Goal: Find specific page/section: Find specific page/section

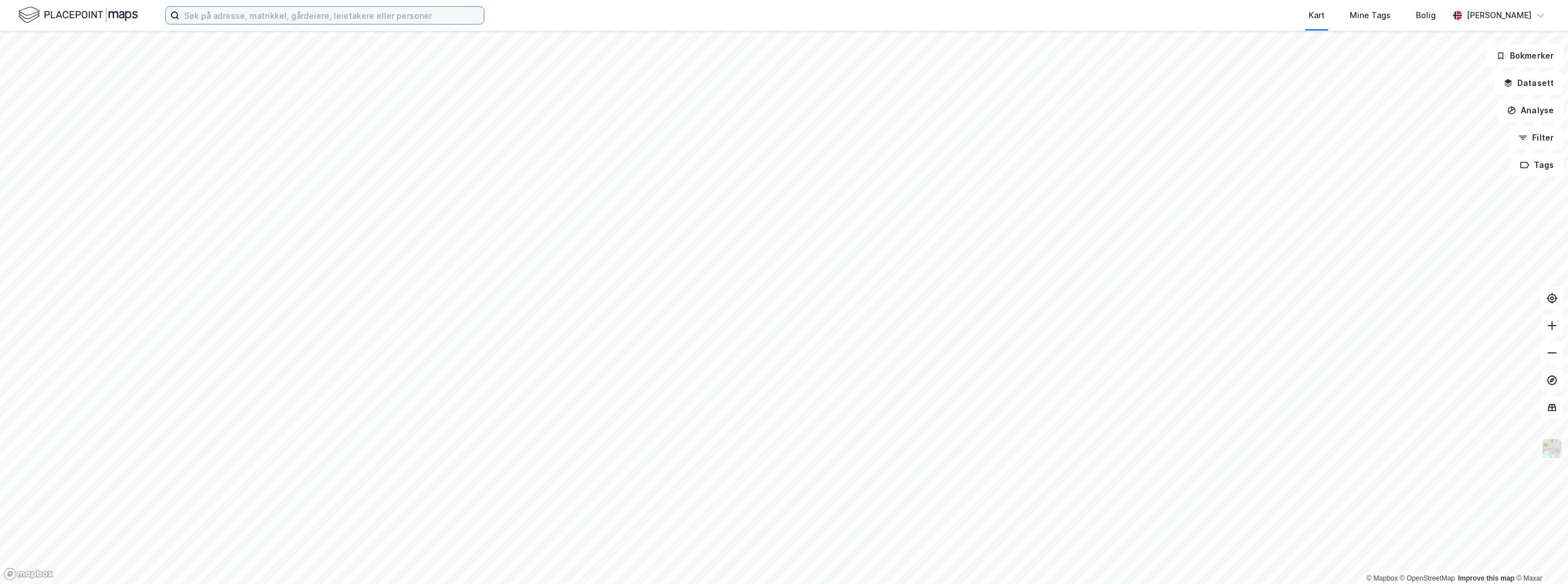
click at [400, 15] on input at bounding box center [331, 16] width 304 height 17
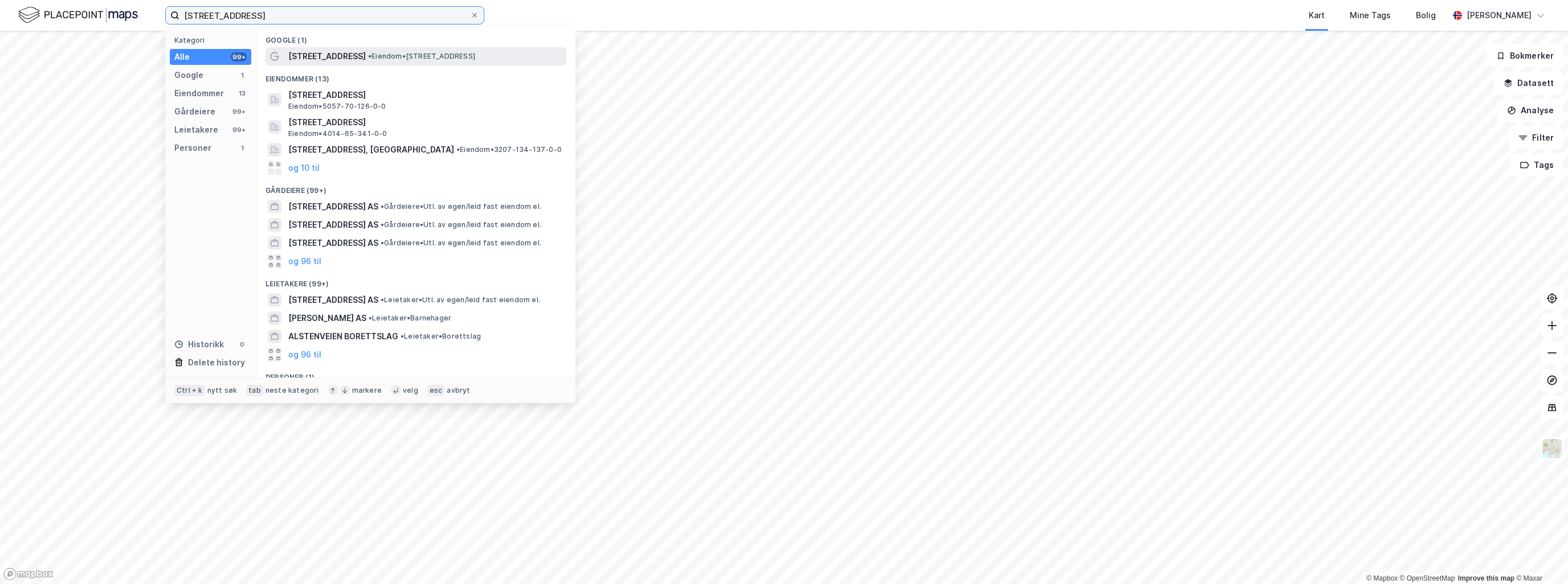
type input "[STREET_ADDRESS]"
click at [407, 56] on span "• Eiendom • [STREET_ADDRESS]" at bounding box center [421, 56] width 107 height 9
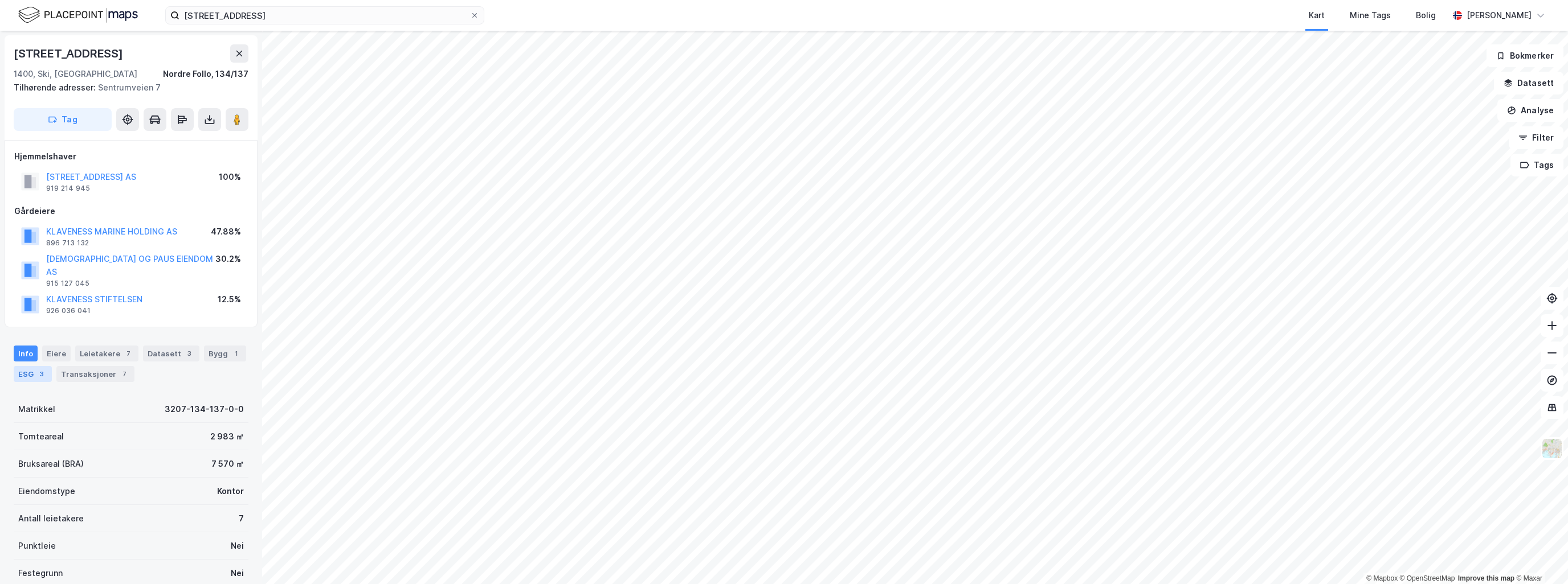
click at [47, 366] on div "ESG 3" at bounding box center [32, 374] width 38 height 16
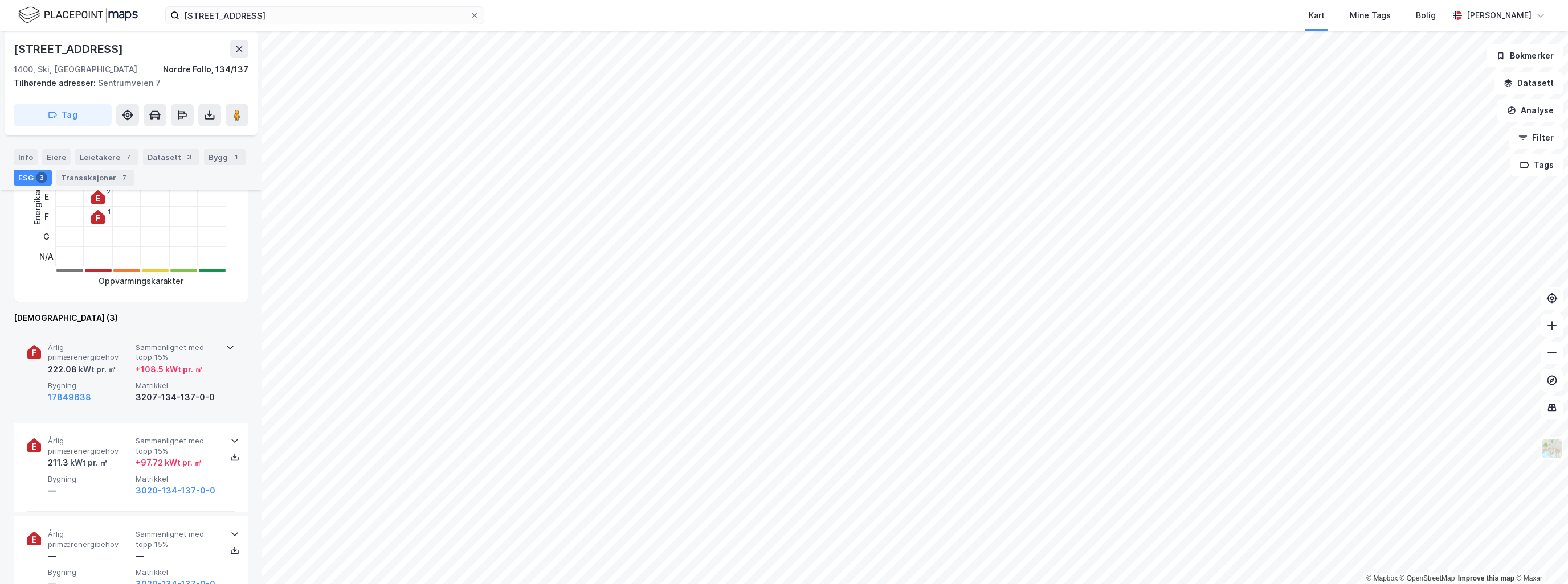
scroll to position [398, 0]
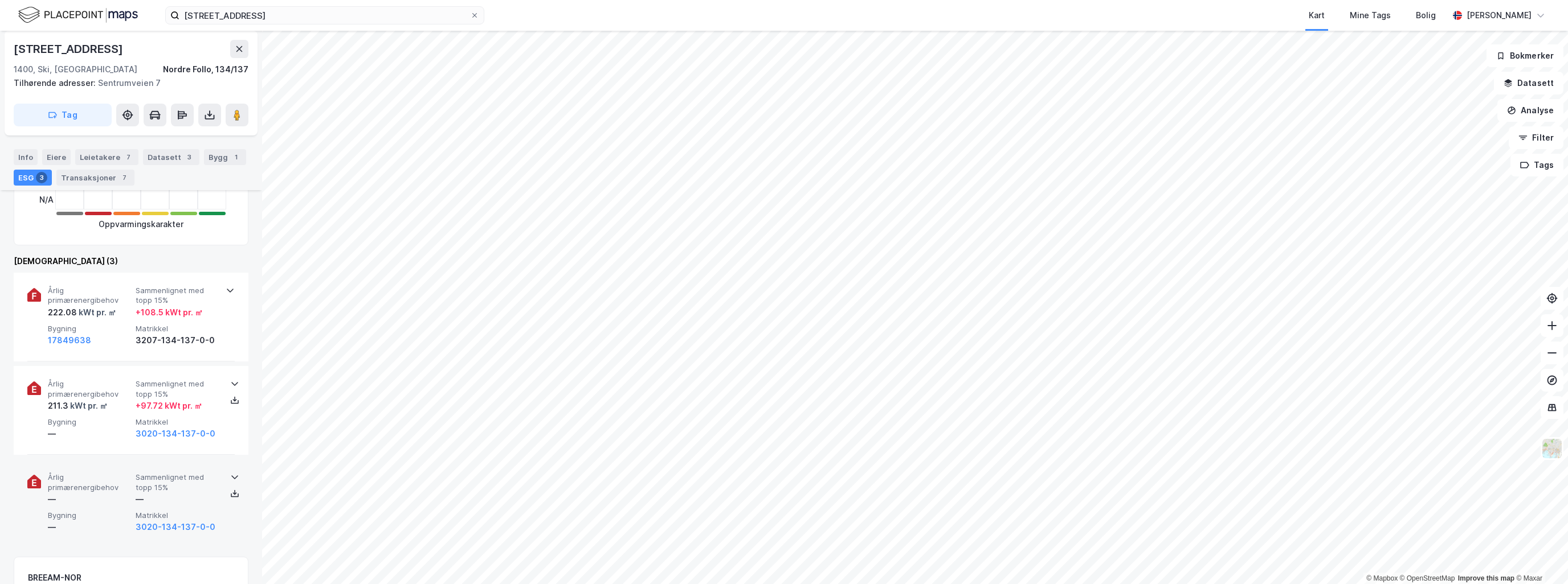
click at [230, 473] on icon at bounding box center [234, 477] width 9 height 9
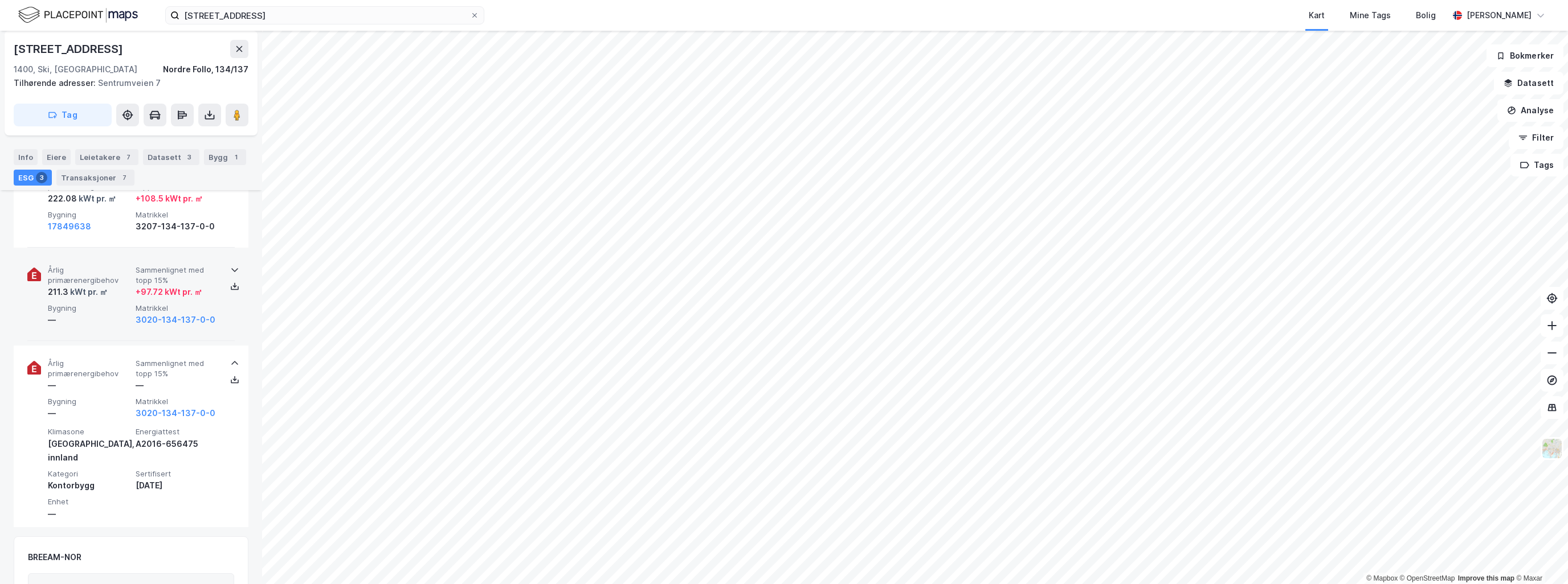
click at [232, 268] on icon at bounding box center [235, 270] width 7 height 4
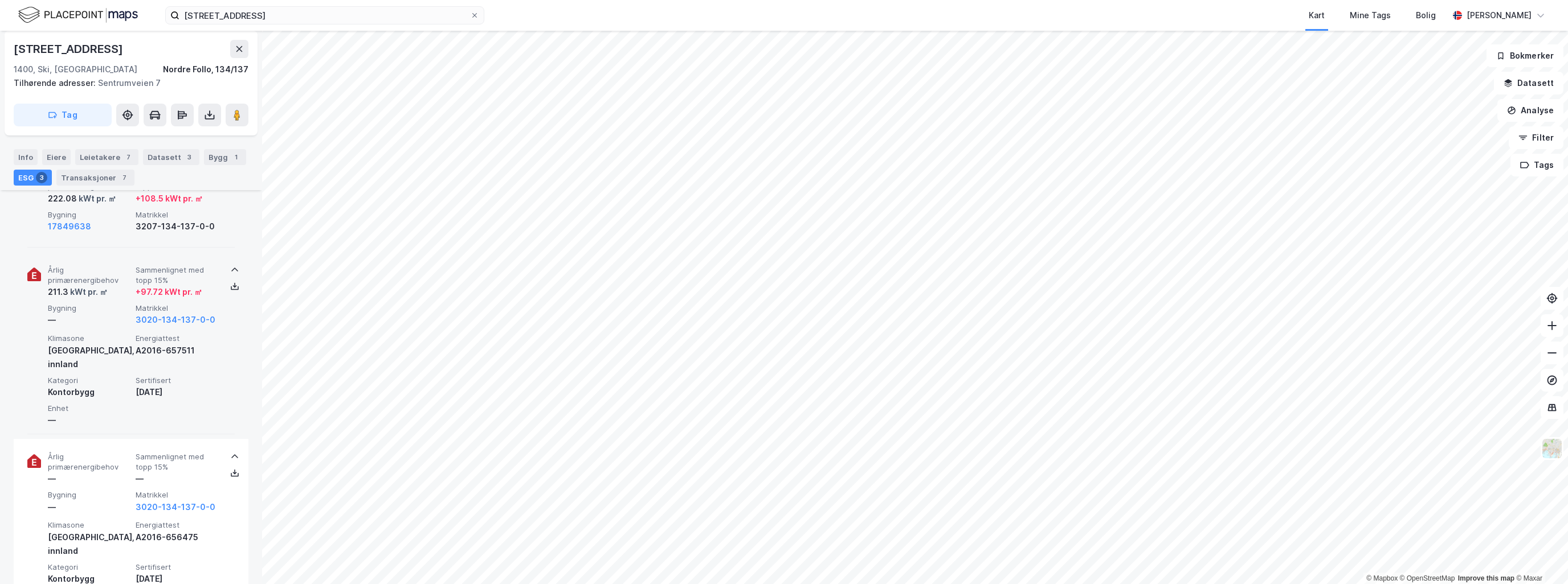
scroll to position [456, 0]
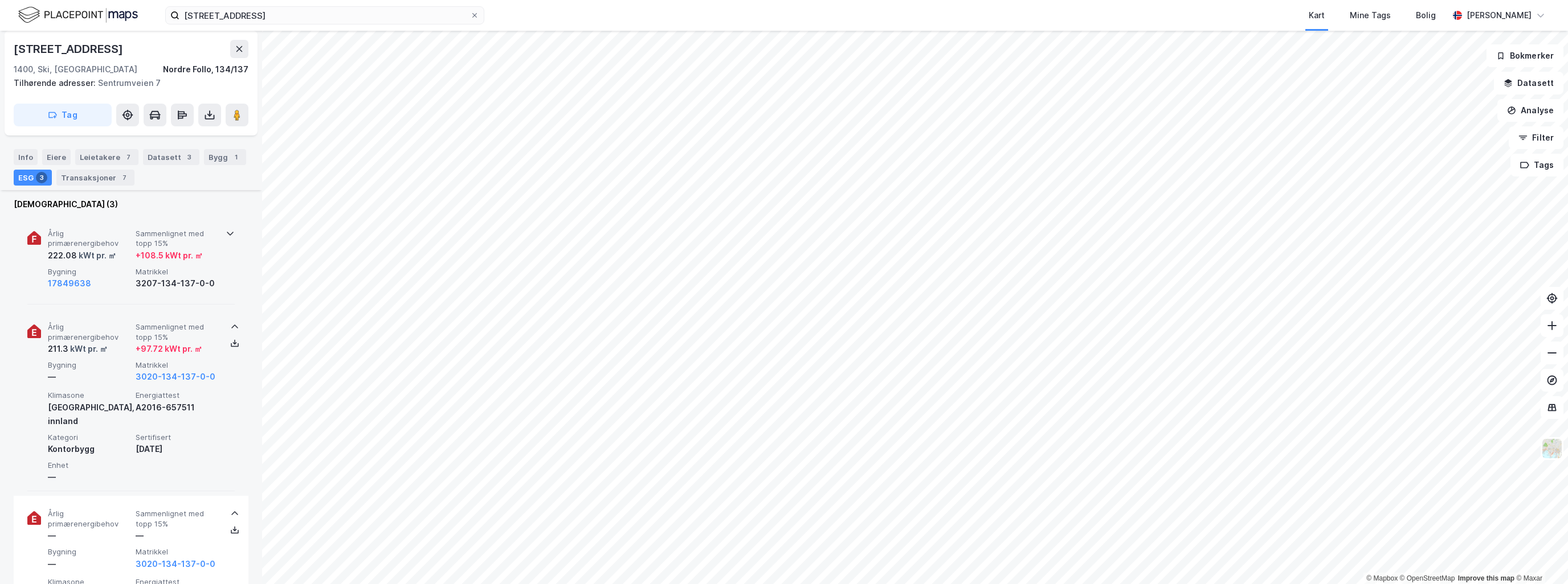
click at [229, 229] on icon at bounding box center [230, 233] width 9 height 9
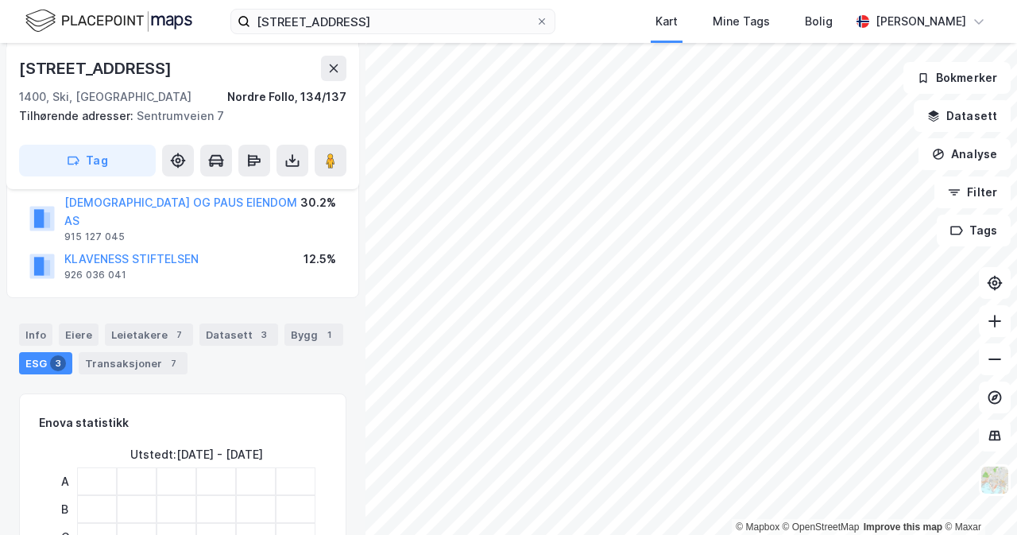
scroll to position [0, 0]
